Goal: Task Accomplishment & Management: Complete application form

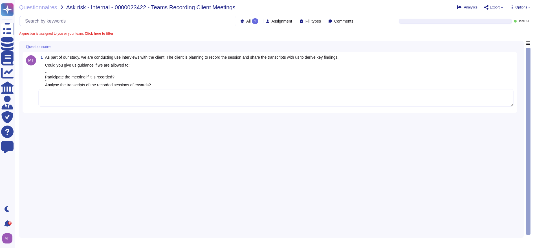
click at [121, 96] on textarea at bounding box center [275, 97] width 475 height 17
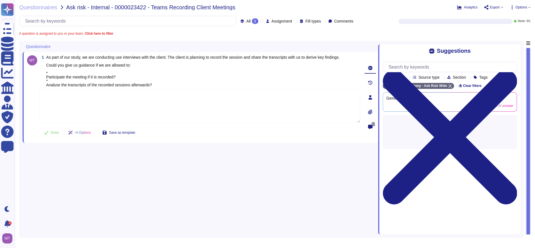
click at [97, 93] on textarea at bounding box center [199, 106] width 321 height 34
paste textarea "For your reference, we are sharing with you the Firm's AI-Generated Summaries o…"
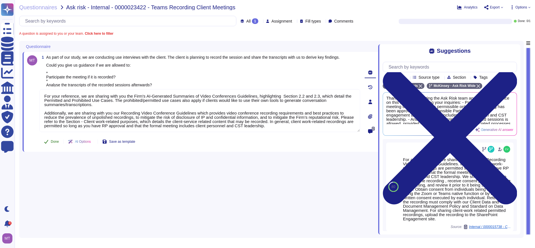
type textarea "For your reference, we are sharing with you the Firm's AI-Generated Summaries o…"
click at [53, 140] on button "Done" at bounding box center [51, 141] width 24 height 11
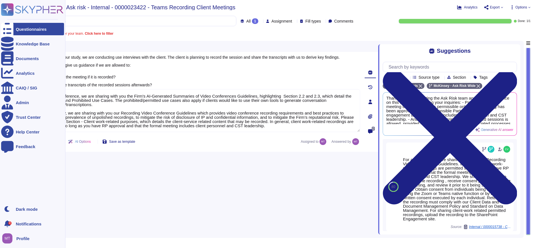
click at [15, 30] on div "Questionnaires" at bounding box center [32, 29] width 63 height 12
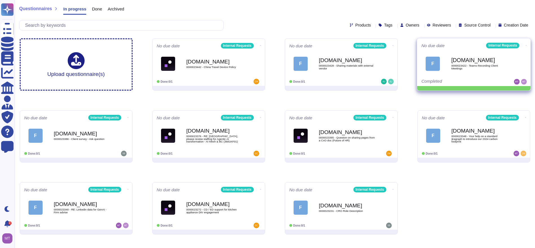
click at [525, 45] on icon at bounding box center [525, 45] width 1 height 1
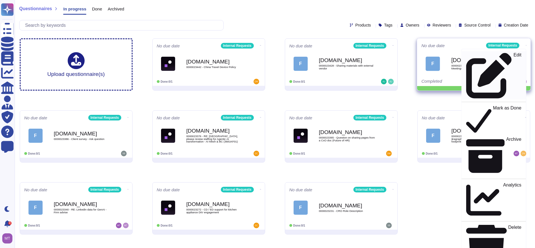
click at [492, 57] on link "Edit" at bounding box center [493, 75] width 64 height 48
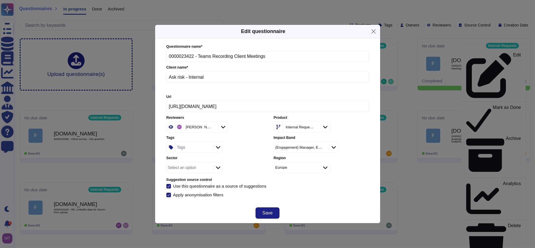
click at [194, 147] on div "Tags" at bounding box center [194, 147] width 36 height 10
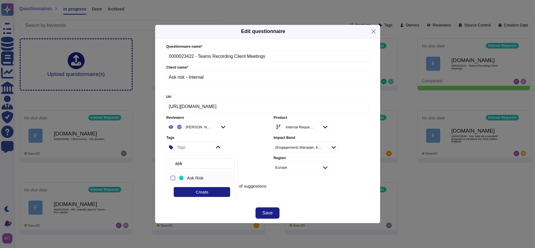
click at [193, 180] on span "Ask Risk" at bounding box center [195, 177] width 16 height 5
click at [207, 165] on input "ask" at bounding box center [203, 163] width 62 height 10
drag, startPoint x: 207, startPoint y: 165, endPoint x: 174, endPoint y: 164, distance: 33.6
click at [174, 164] on div "ask" at bounding box center [201, 163] width 65 height 10
drag, startPoint x: 186, startPoint y: 162, endPoint x: 168, endPoint y: 164, distance: 18.2
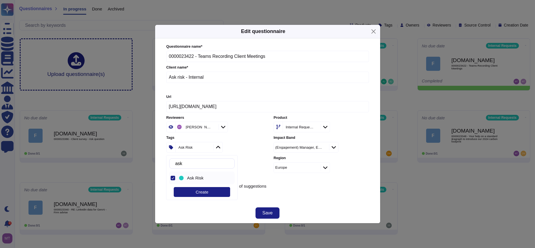
click at [168, 164] on div "ask Ask Risk Create" at bounding box center [202, 177] width 72 height 45
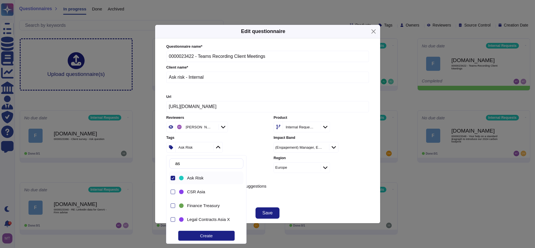
type input "a"
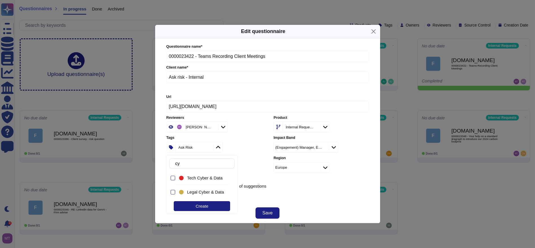
type input "cyb"
click at [205, 176] on span "Tech Cyber & Data" at bounding box center [205, 177] width 36 height 5
click at [263, 208] on button "Save" at bounding box center [267, 212] width 24 height 11
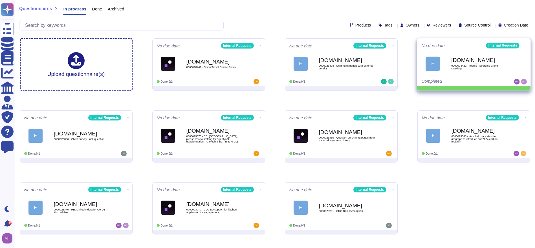
click at [525, 42] on span at bounding box center [526, 45] width 2 height 6
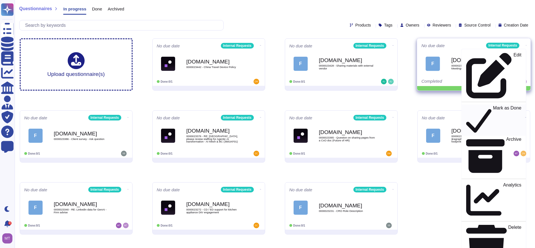
click at [504, 105] on div "Mark as Done" at bounding box center [493, 119] width 55 height 29
